Goal: Information Seeking & Learning: Find specific fact

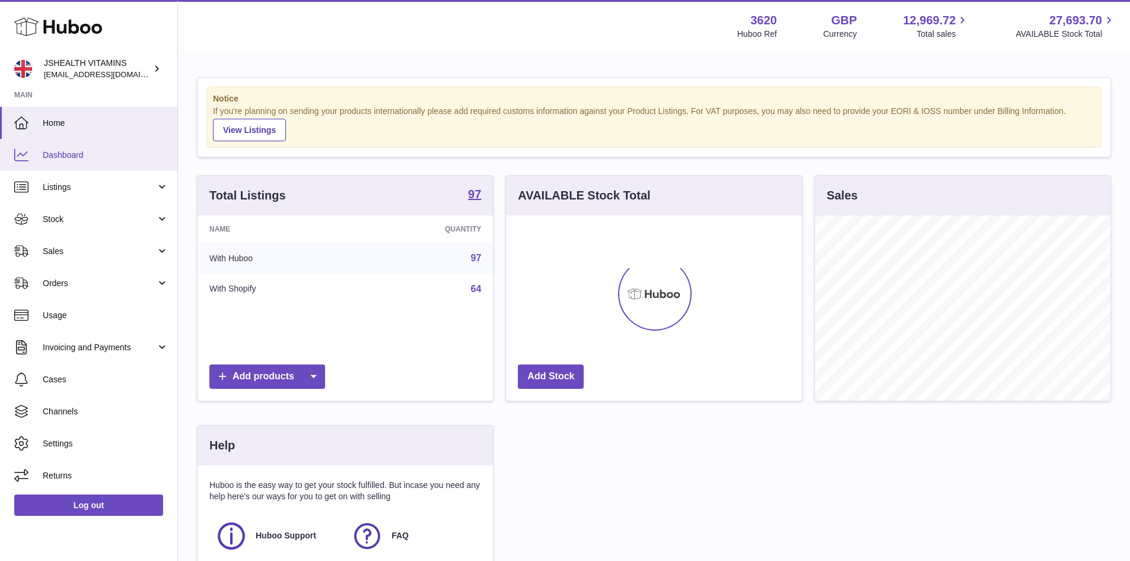
scroll to position [185, 299]
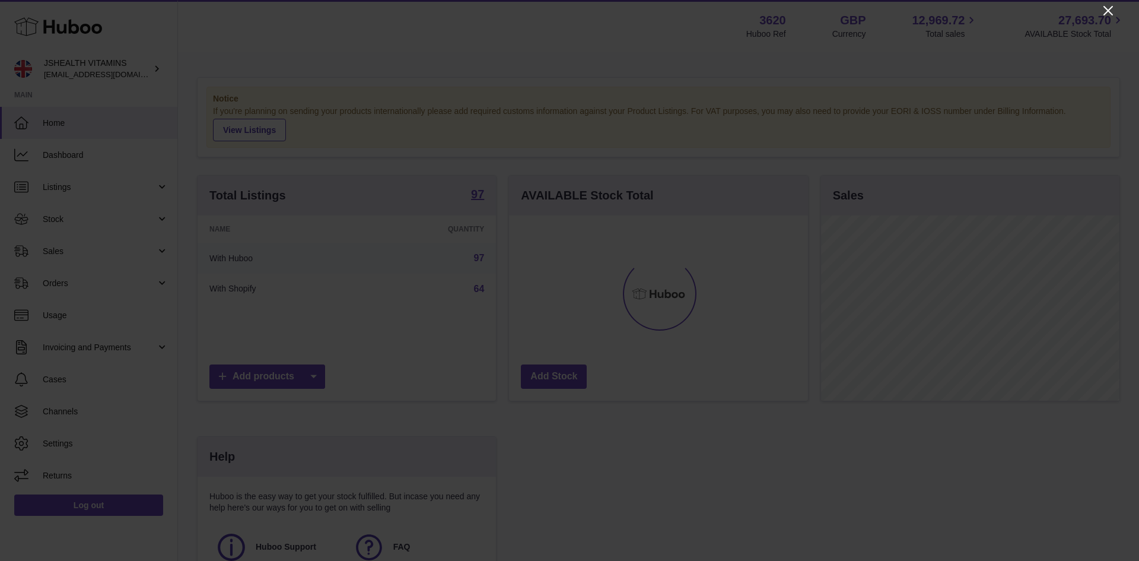
click at [1107, 10] on icon "Close" at bounding box center [1107, 10] width 9 height 9
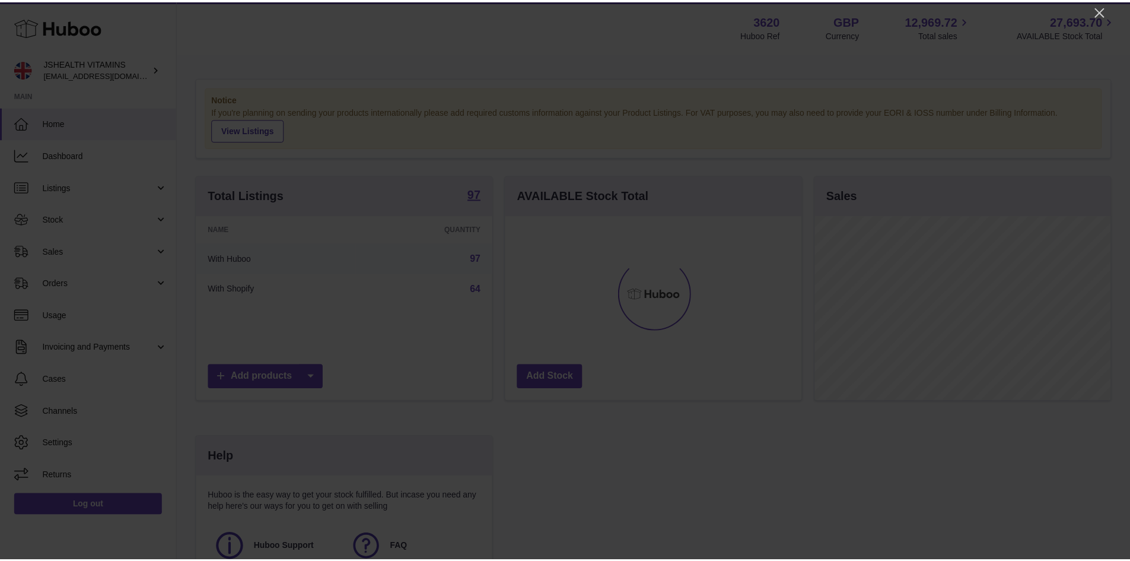
scroll to position [592976, 592865]
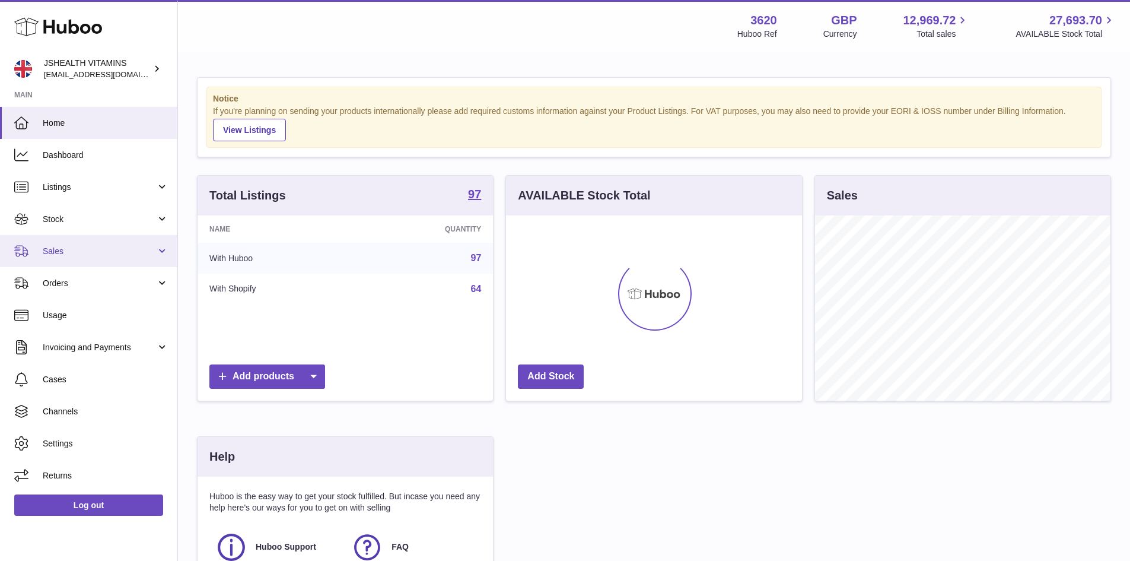
click at [116, 254] on span "Sales" at bounding box center [99, 251] width 113 height 11
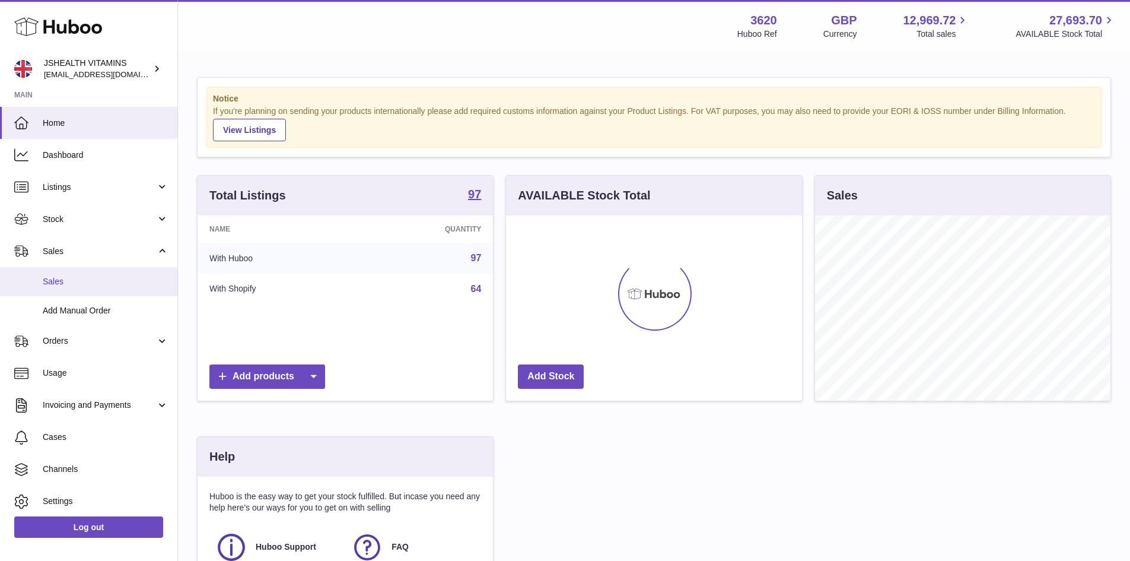
click at [116, 281] on span "Sales" at bounding box center [106, 281] width 126 height 11
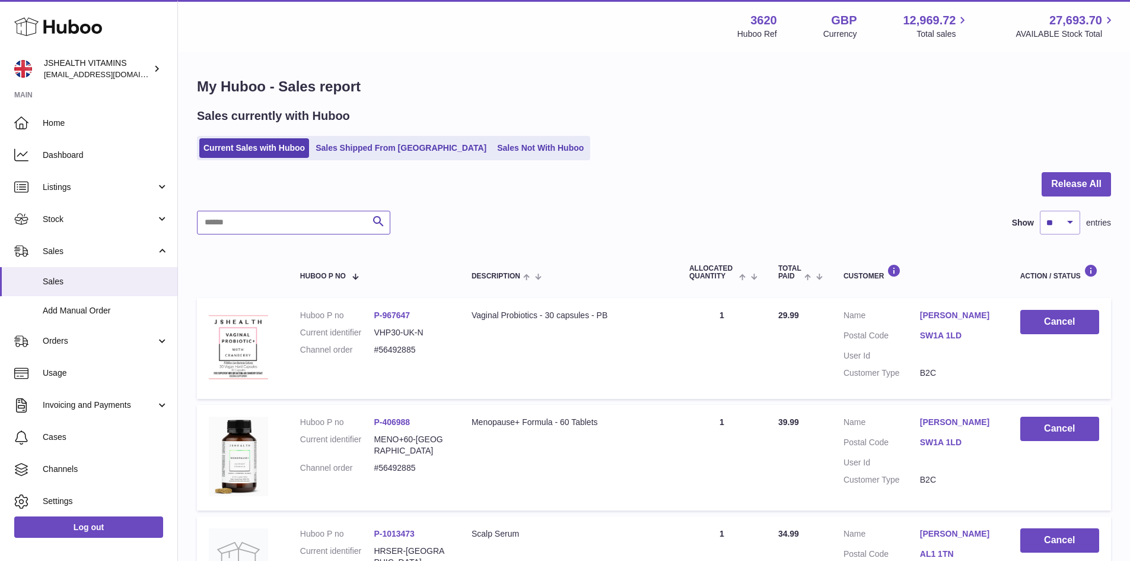
click at [292, 219] on input "text" at bounding box center [293, 223] width 193 height 24
paste input "**********"
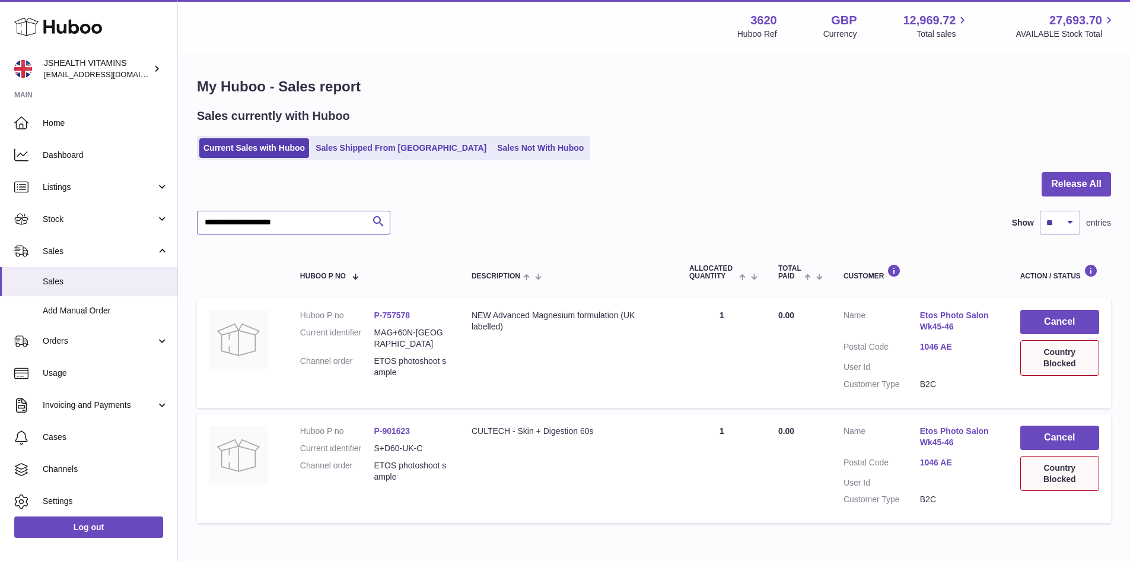
type input "**********"
click at [941, 342] on link "1046 AE" at bounding box center [958, 346] width 77 height 11
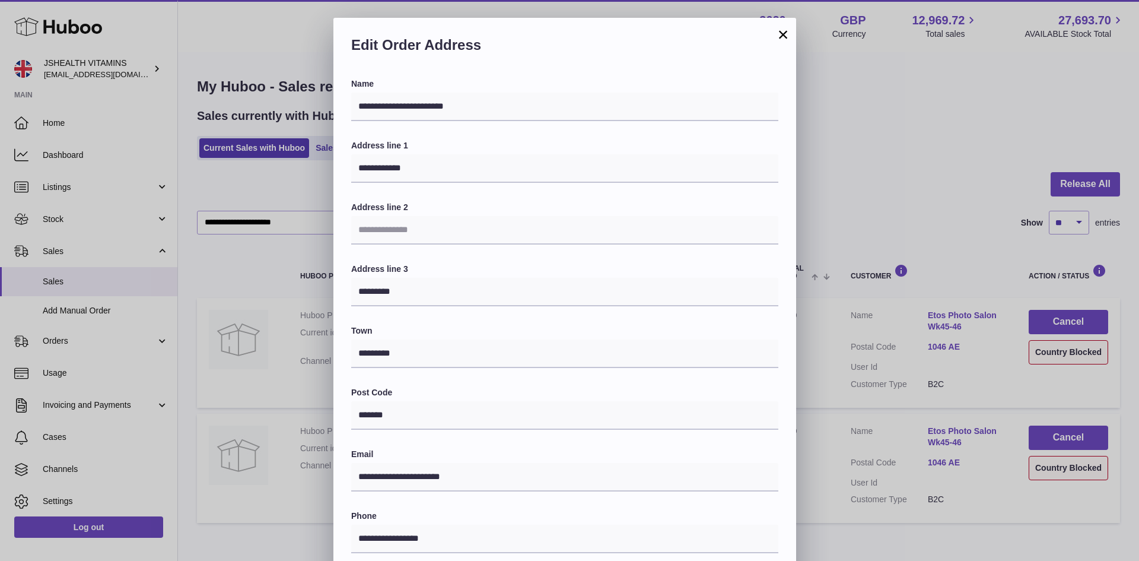
click at [783, 33] on button "×" at bounding box center [783, 34] width 14 height 14
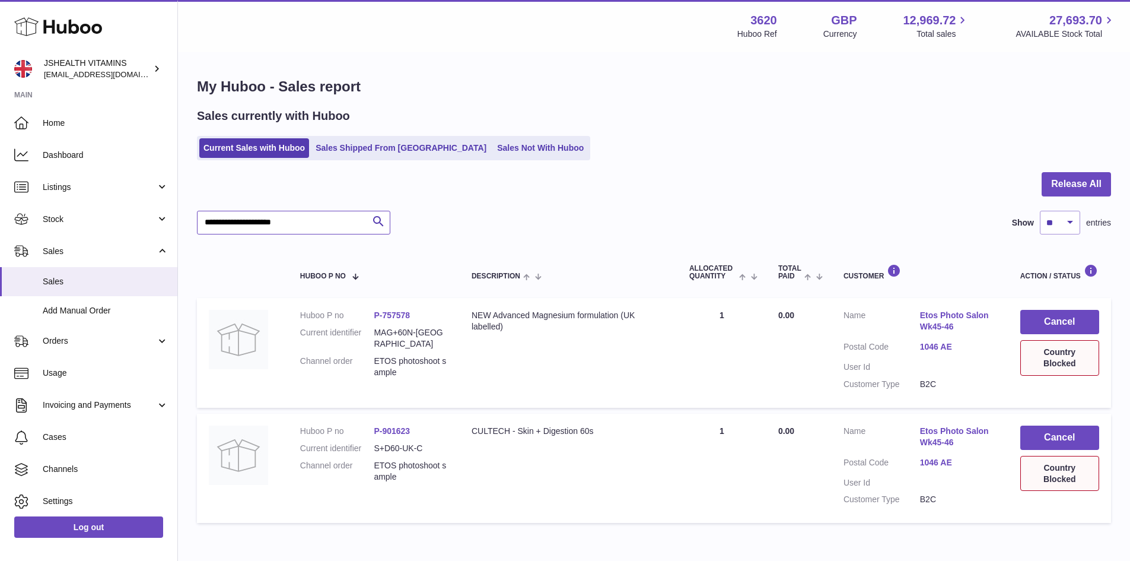
drag, startPoint x: 317, startPoint y: 224, endPoint x: -122, endPoint y: 233, distance: 439.6
click at [0, 233] on html ".st0{fill:#141414;}" at bounding box center [565, 280] width 1130 height 561
